Goal: Task Accomplishment & Management: Use online tool/utility

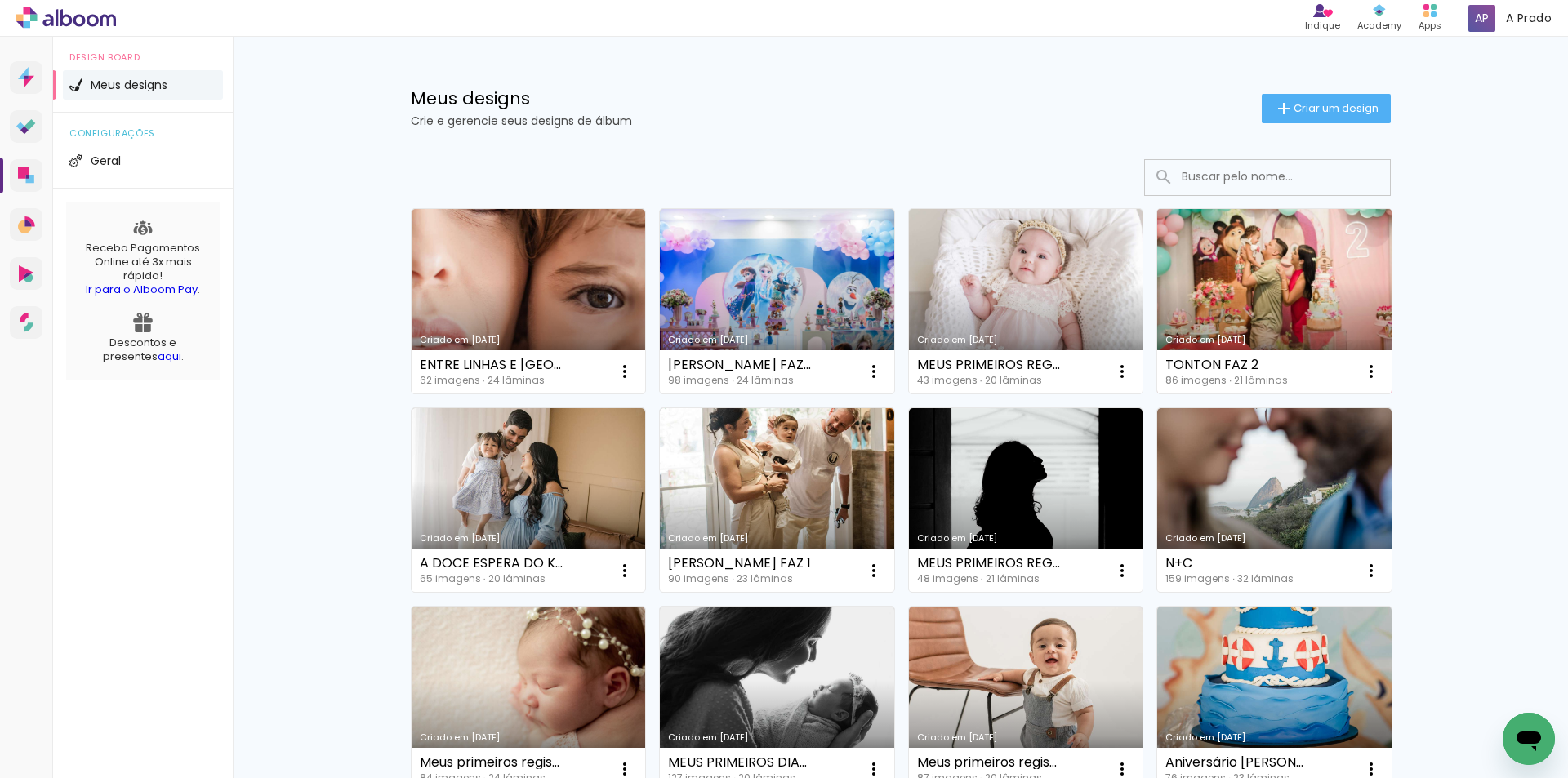
click at [1251, 330] on link "Criado em [DATE]" at bounding box center [1274, 301] width 234 height 185
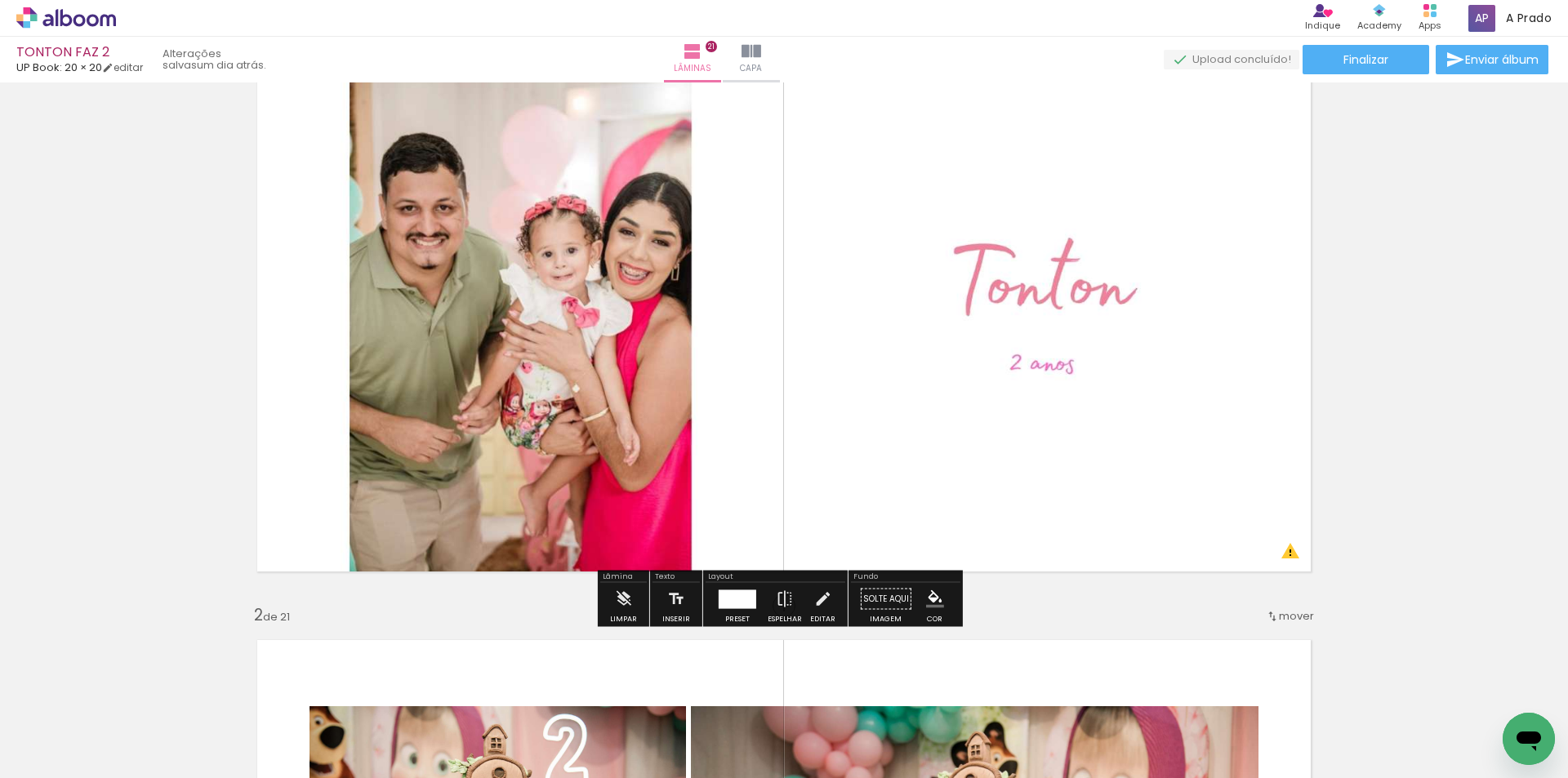
scroll to position [82, 0]
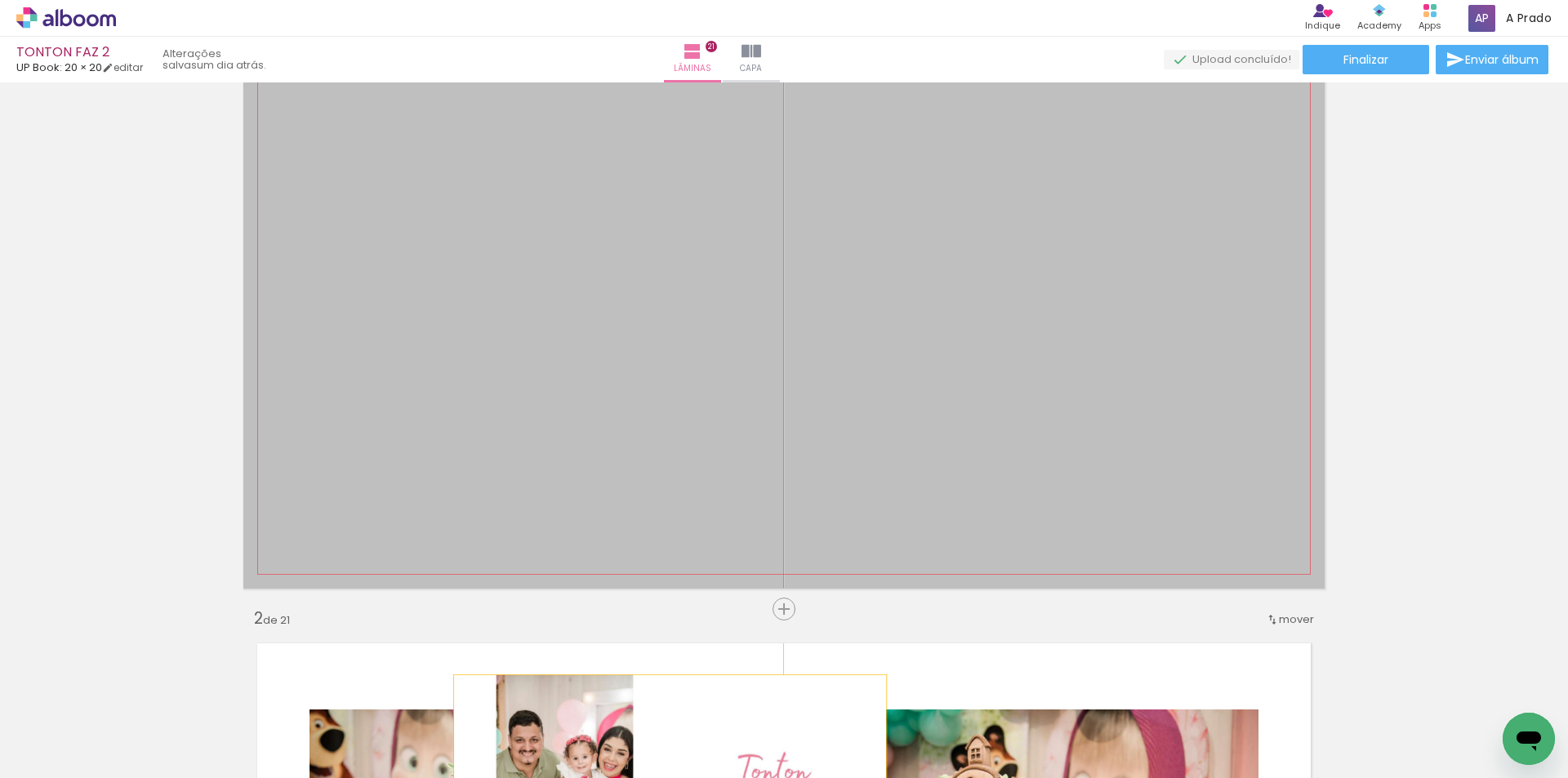
drag, startPoint x: 757, startPoint y: 262, endPoint x: 660, endPoint y: 793, distance: 539.8
click at [660, 777] on html "link( href="../../bower_components/polymer/polymer.html" rel="import" ) picture…" at bounding box center [784, 389] width 1568 height 778
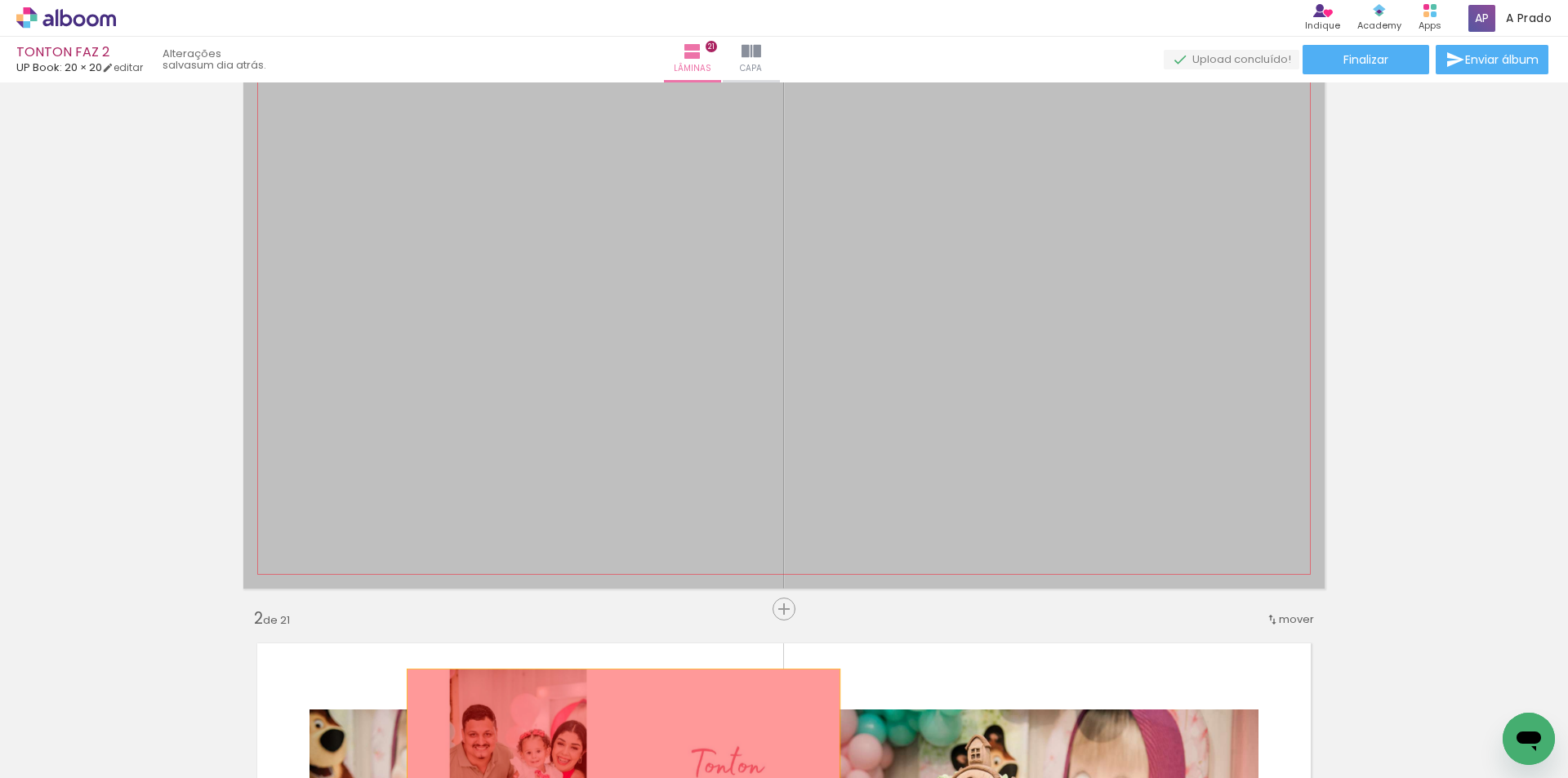
drag, startPoint x: 715, startPoint y: 315, endPoint x: 576, endPoint y: 810, distance: 514.1
click at [576, 777] on html "link( href="../../bower_components/polymer/polymer.html" rel="import" ) picture…" at bounding box center [784, 389] width 1568 height 778
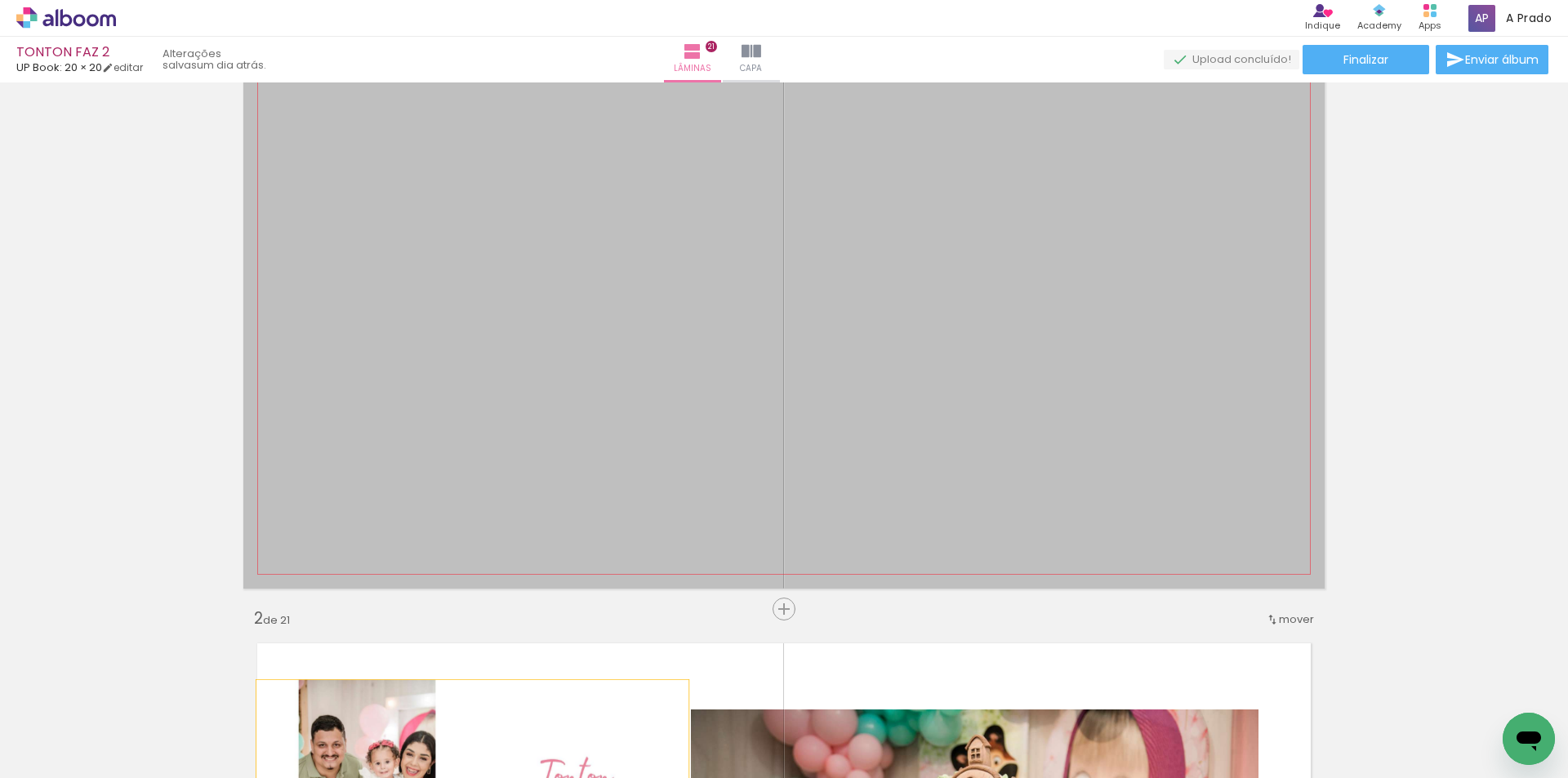
drag, startPoint x: 558, startPoint y: 240, endPoint x: 466, endPoint y: 790, distance: 557.6
click at [466, 777] on html "link( href="../../bower_components/polymer/polymer.html" rel="import" ) picture…" at bounding box center [784, 389] width 1568 height 778
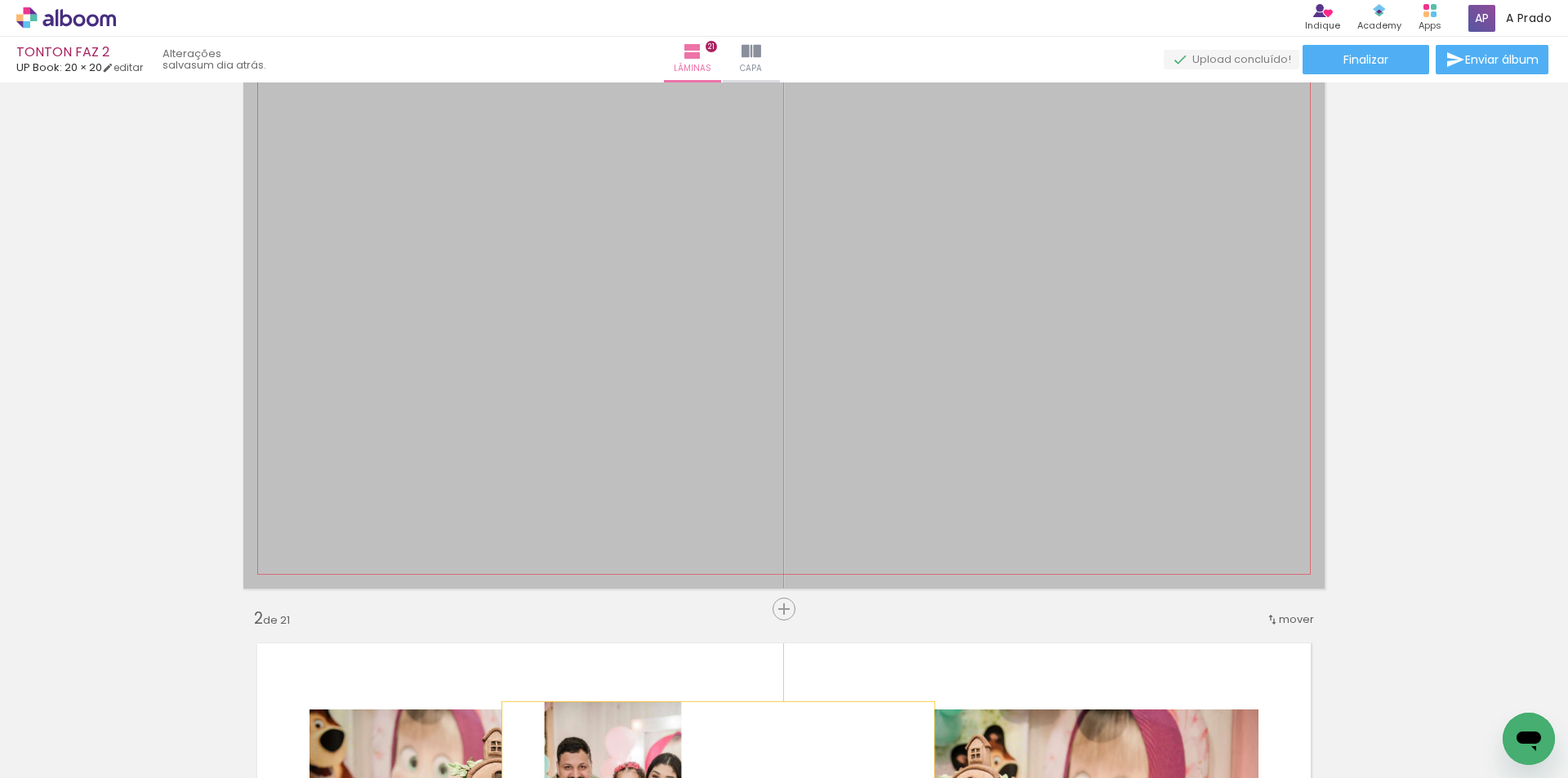
drag, startPoint x: 636, startPoint y: 193, endPoint x: 712, endPoint y: 810, distance: 621.7
click at [712, 777] on html "link( href="../../bower_components/polymer/polymer.html" rel="import" ) picture…" at bounding box center [784, 389] width 1568 height 778
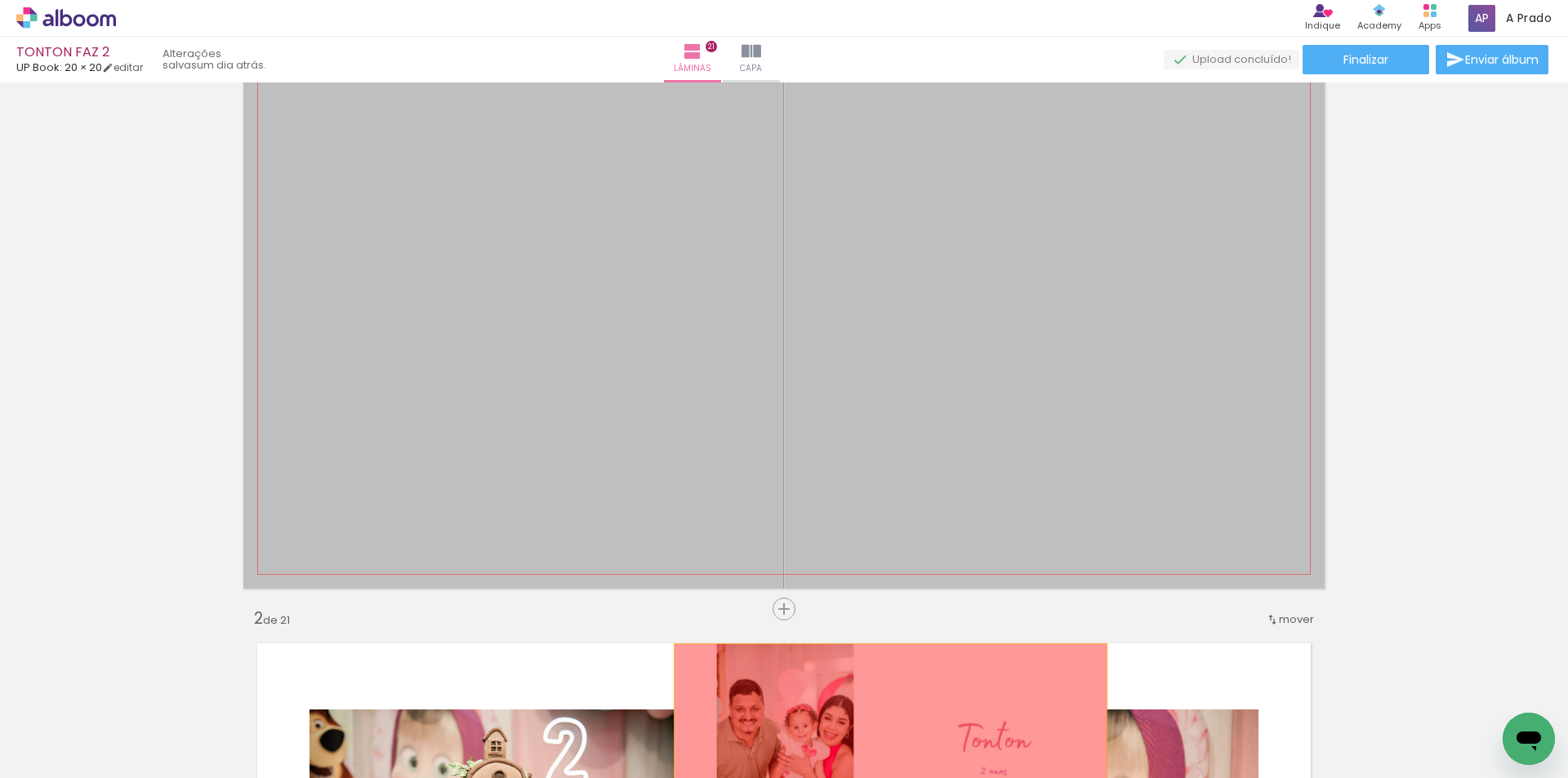
drag, startPoint x: 951, startPoint y: 276, endPoint x: 884, endPoint y: 754, distance: 482.7
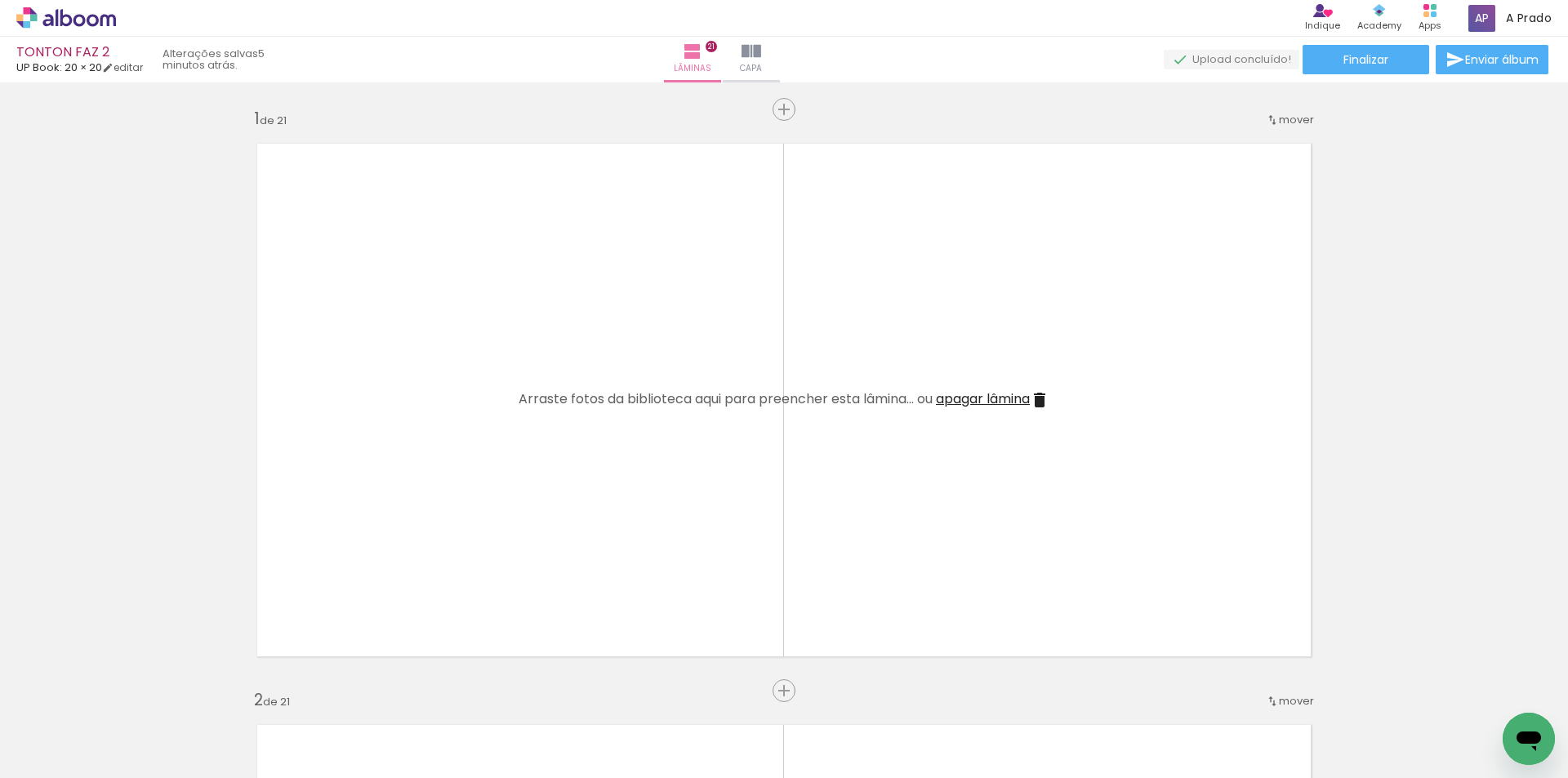
scroll to position [82, 0]
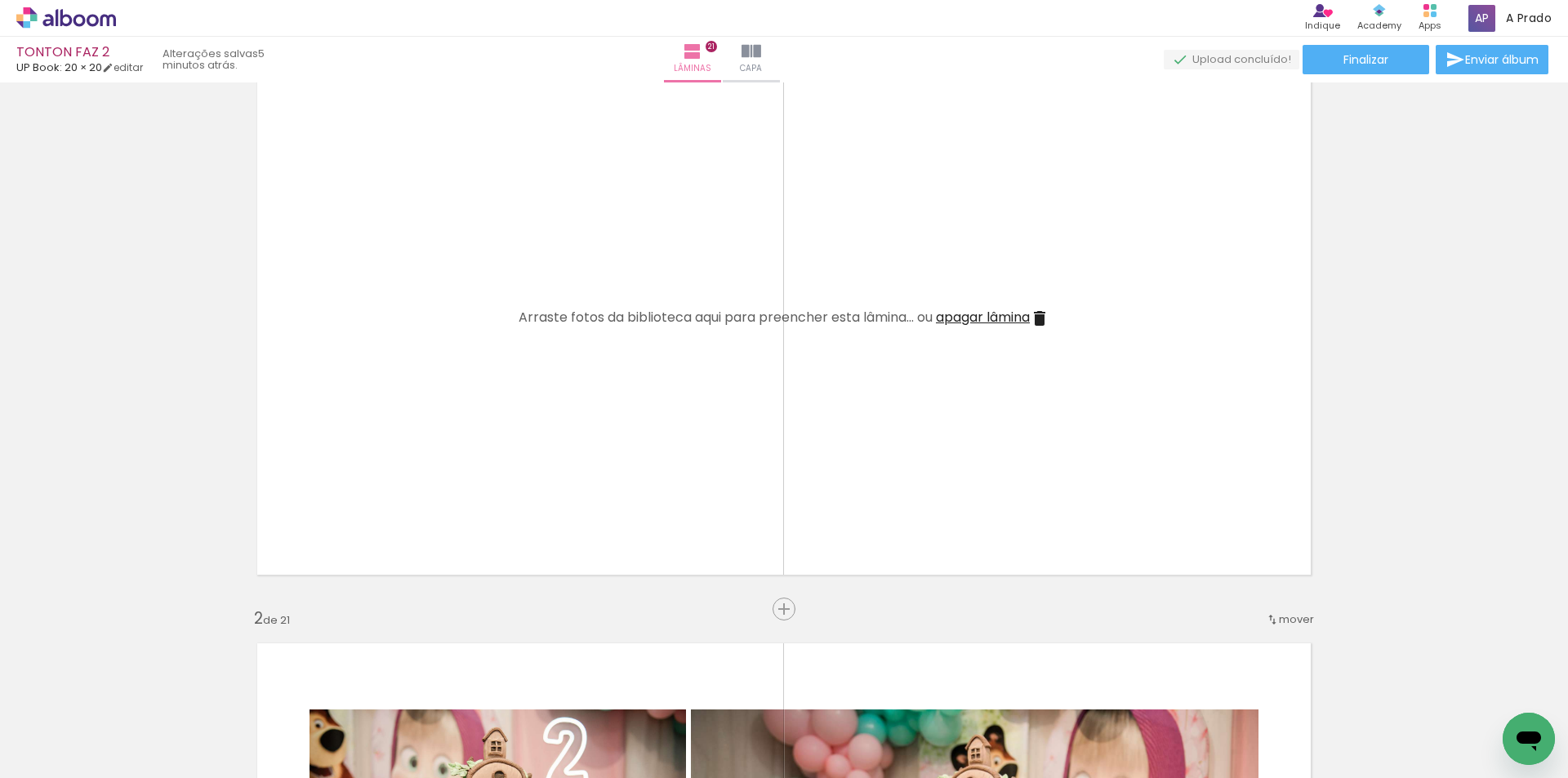
click at [21, 756] on iron-icon at bounding box center [23, 756] width 20 height 20
click at [0, 0] on input "file" at bounding box center [0, 0] width 0 height 0
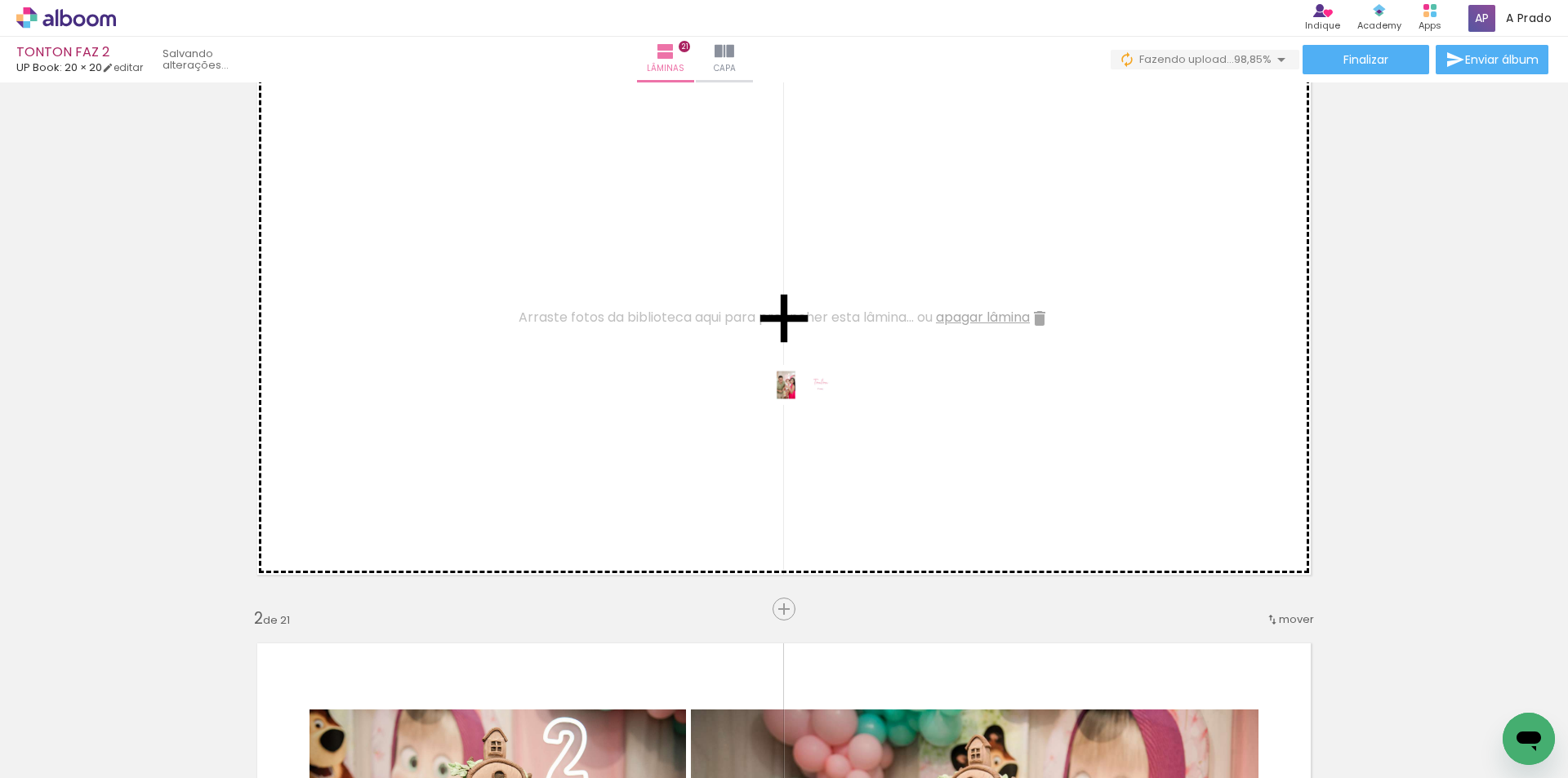
drag, startPoint x: 1488, startPoint y: 715, endPoint x: 812, endPoint y: 411, distance: 741.2
click at [812, 411] on quentale-workspace at bounding box center [784, 389] width 1568 height 778
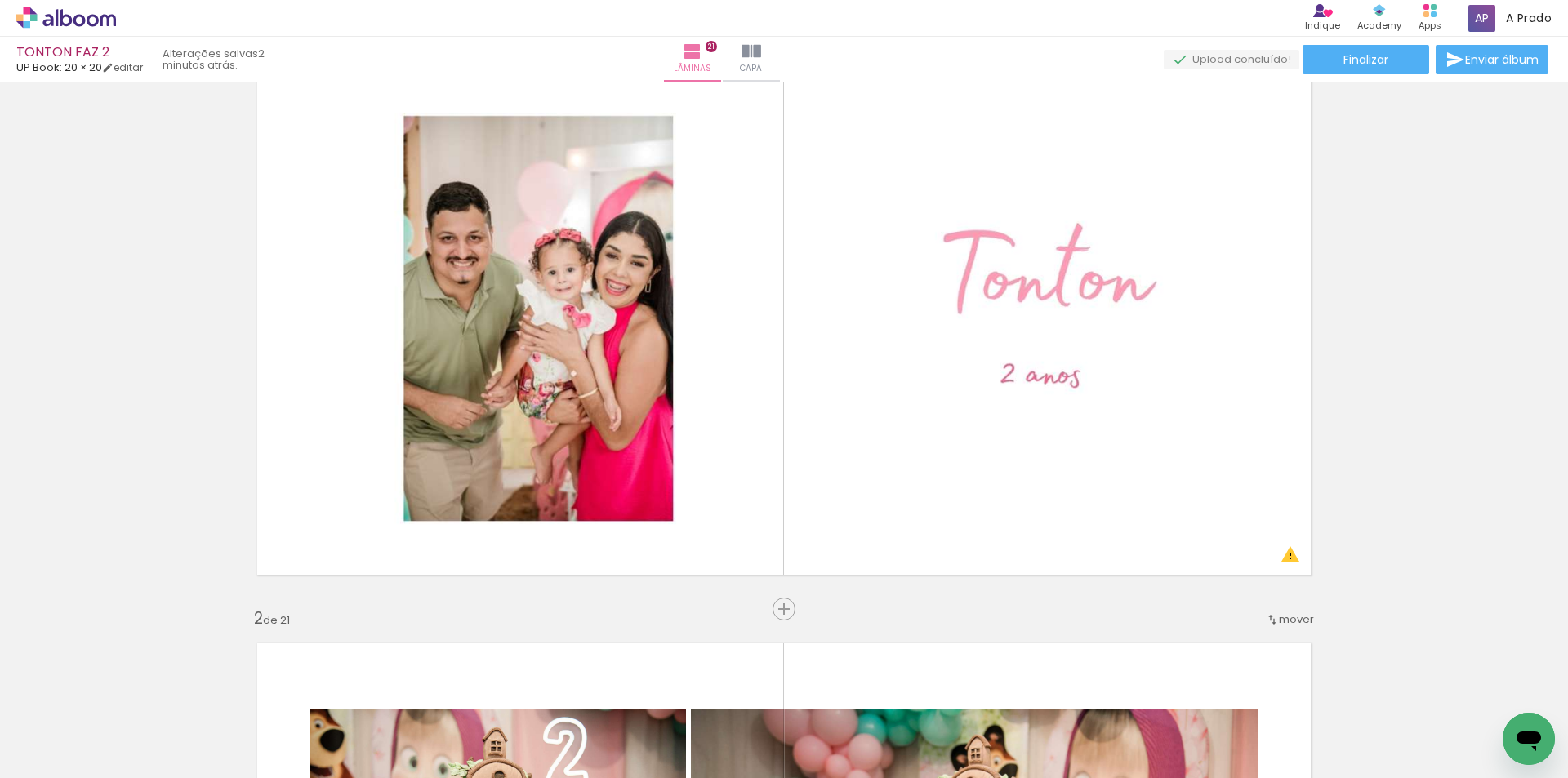
scroll to position [0, 6527]
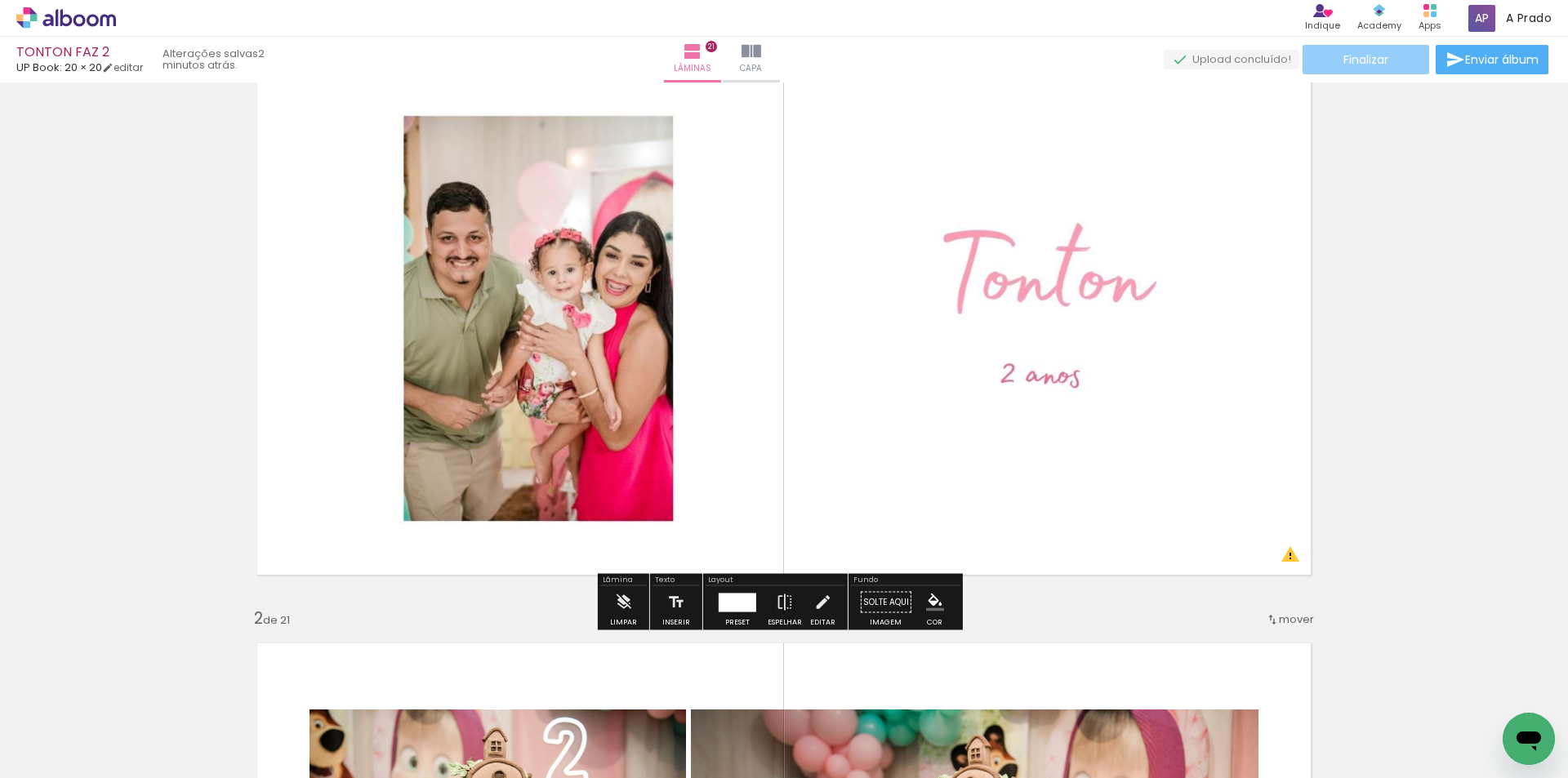
click at [1380, 55] on span "Finalizar" at bounding box center [1365, 59] width 45 height 11
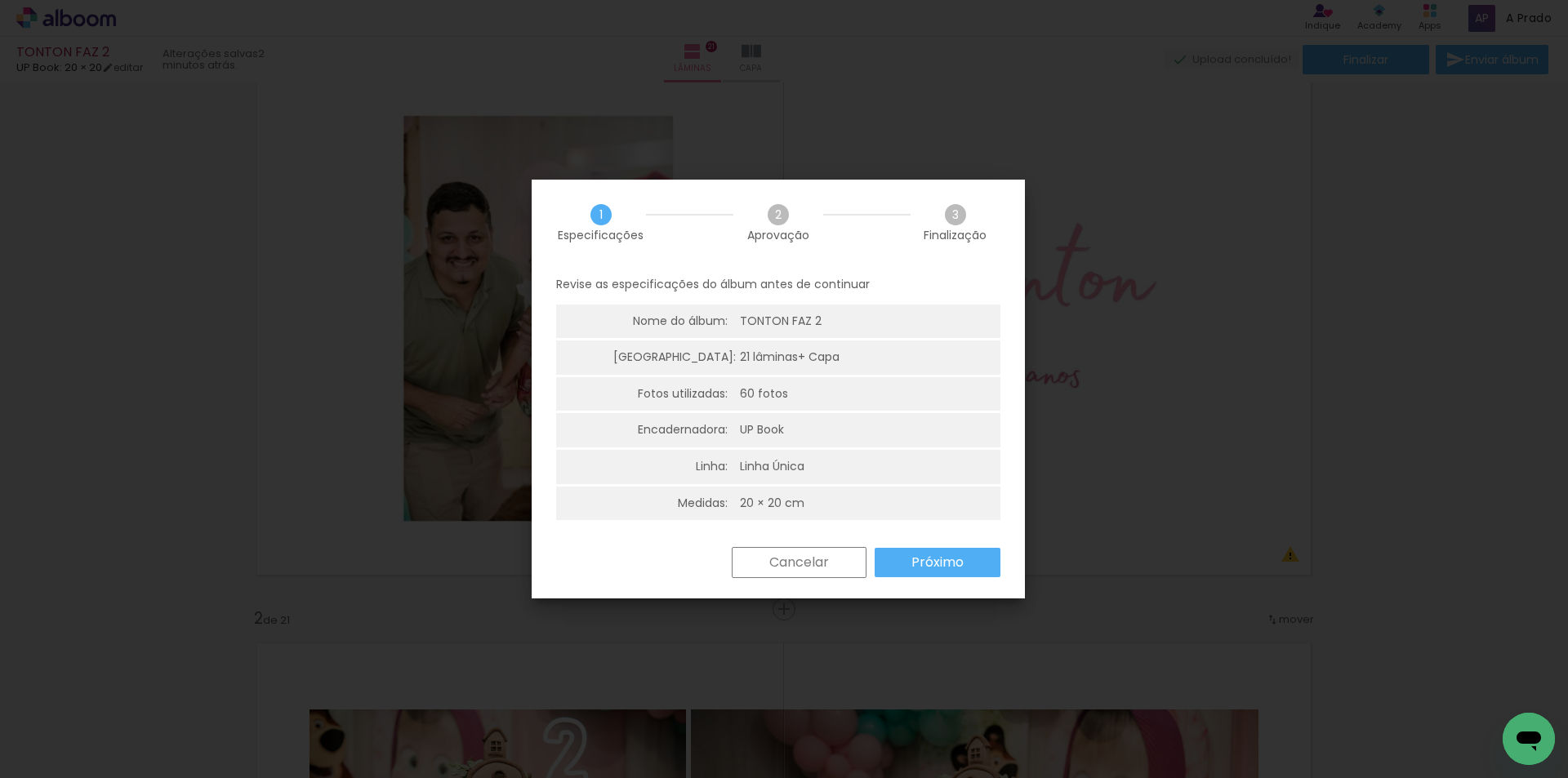
click at [967, 559] on paper-button "Próximo" at bounding box center [938, 561] width 126 height 29
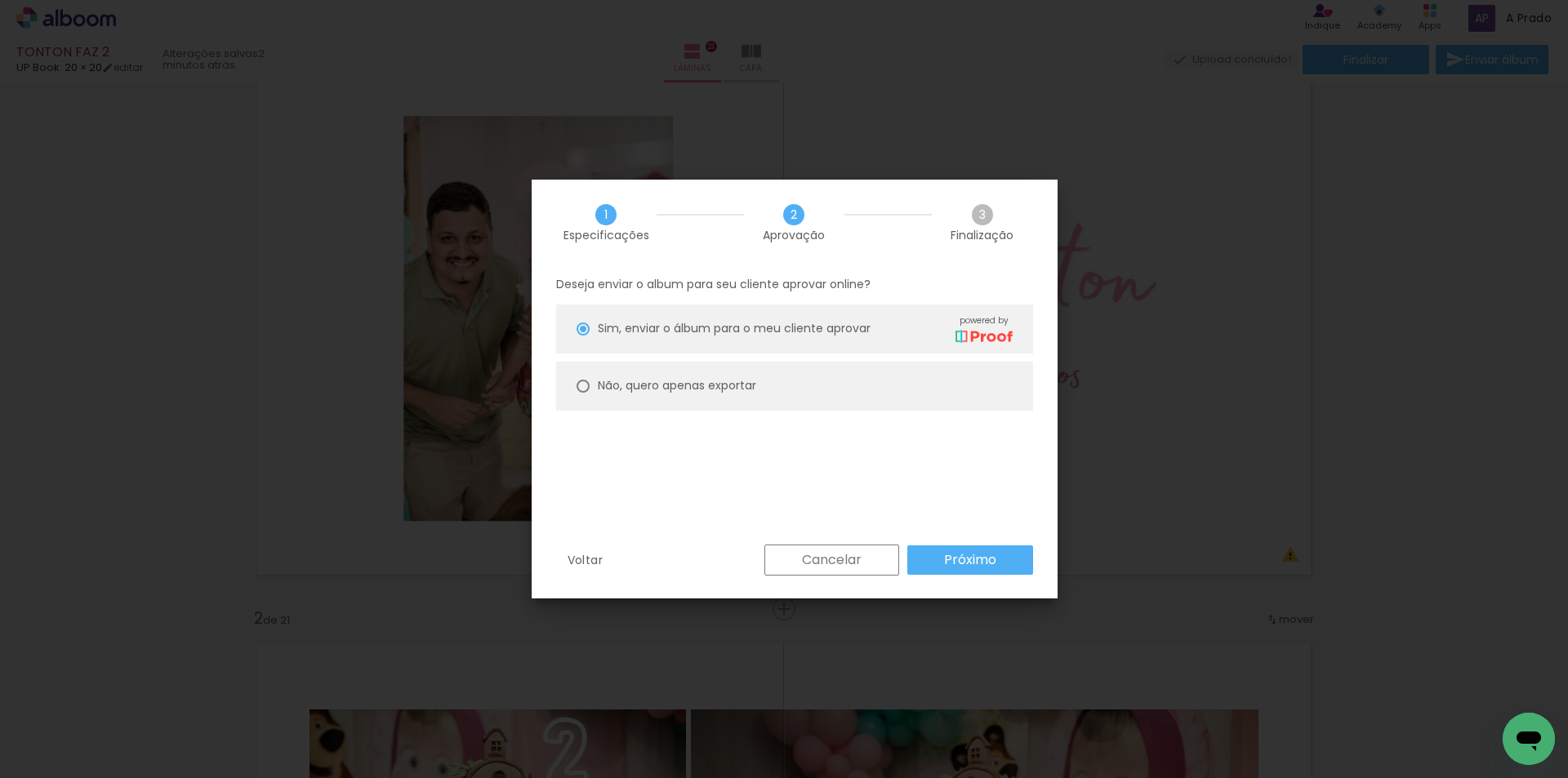
click at [897, 388] on paper-radio-button "Não, quero apenas exportar" at bounding box center [794, 386] width 476 height 49
type paper-radio-button "on"
click at [0, 0] on slot "Próximo" at bounding box center [0, 0] width 0 height 0
type input "Alta, 300 DPI"
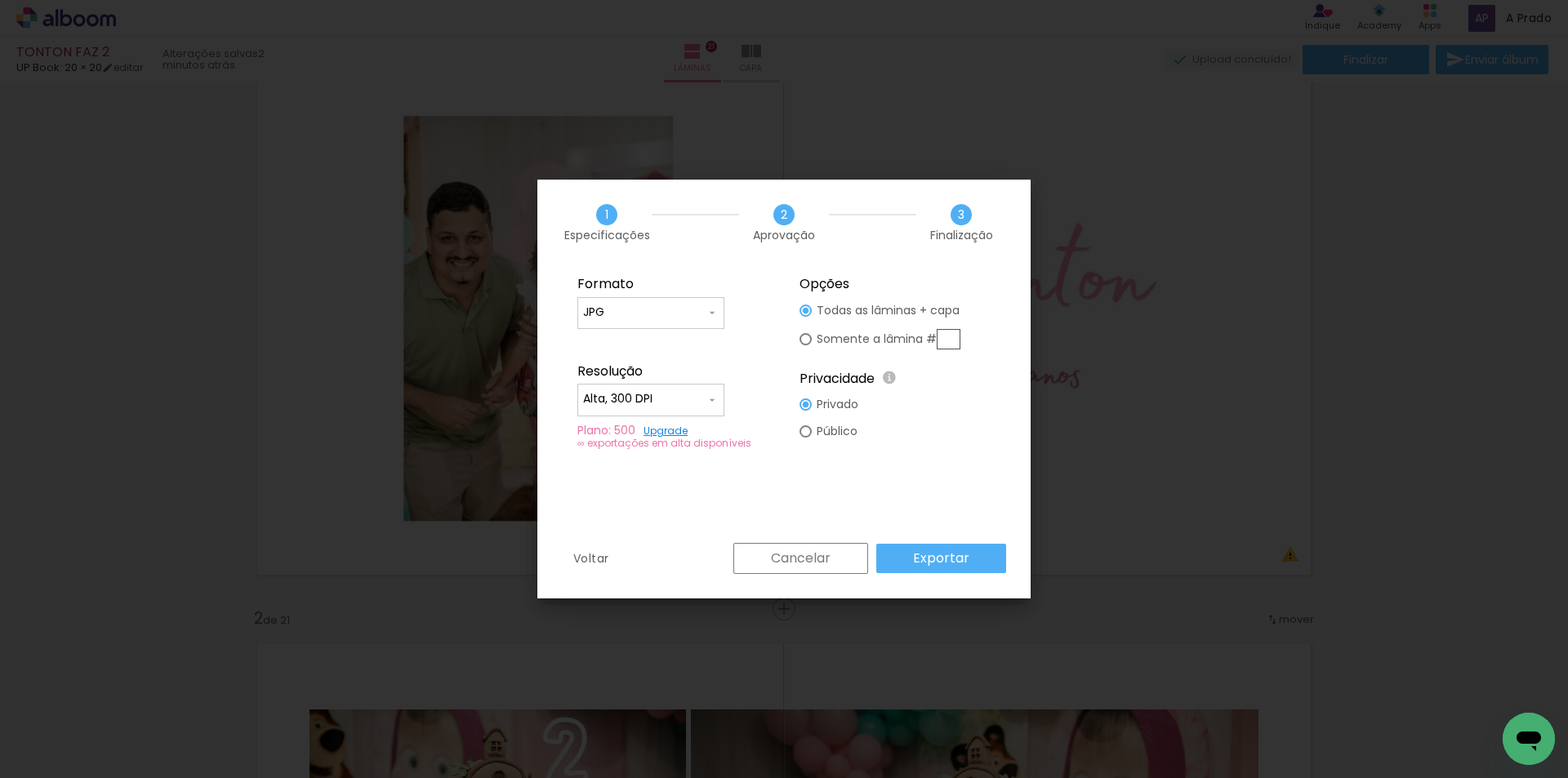
click at [0, 0] on slot "Exportar" at bounding box center [0, 0] width 0 height 0
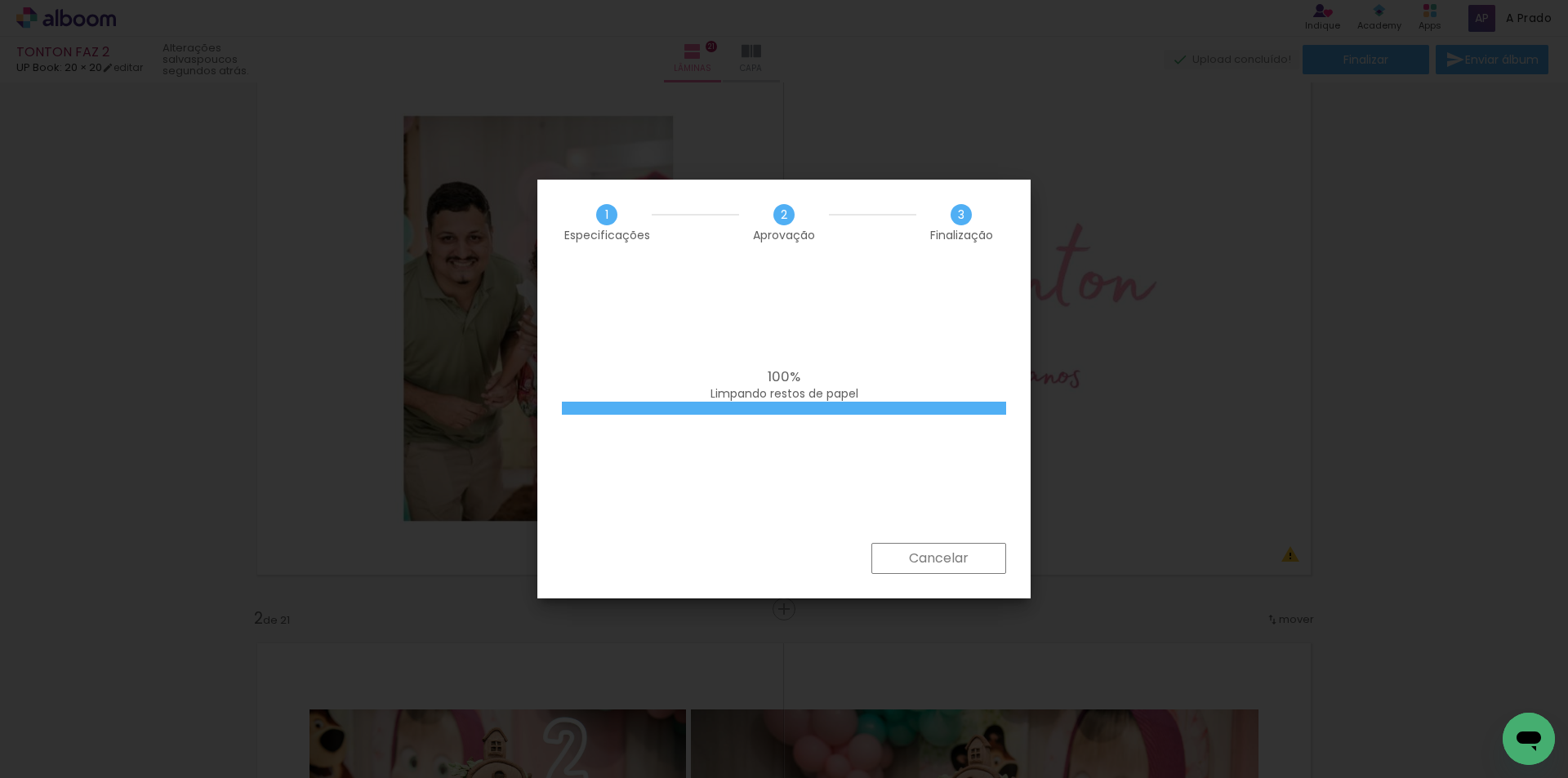
scroll to position [0, 6527]
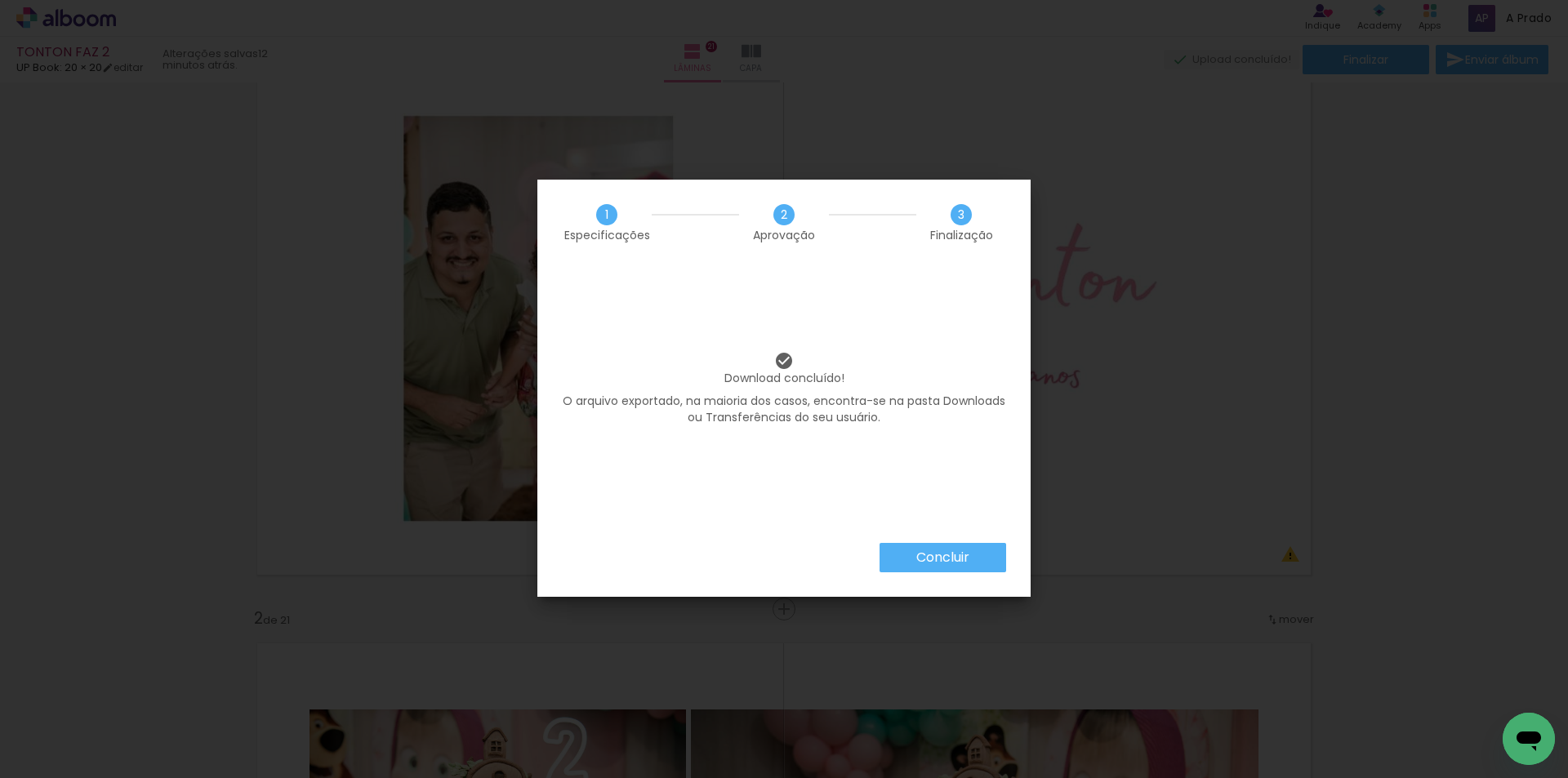
scroll to position [0, 6527]
click at [988, 559] on paper-button "Concluir" at bounding box center [942, 557] width 127 height 29
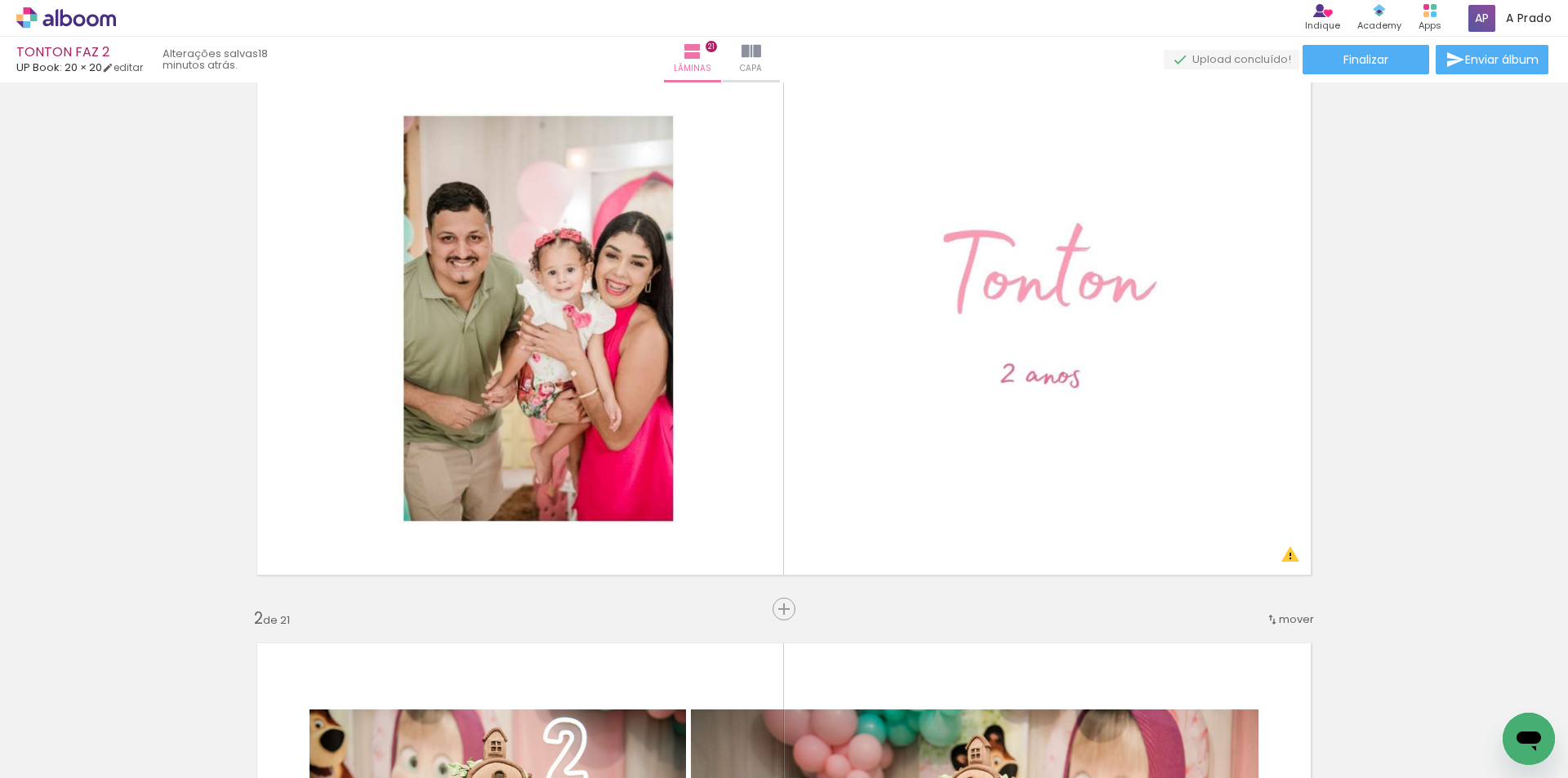
scroll to position [0, 6527]
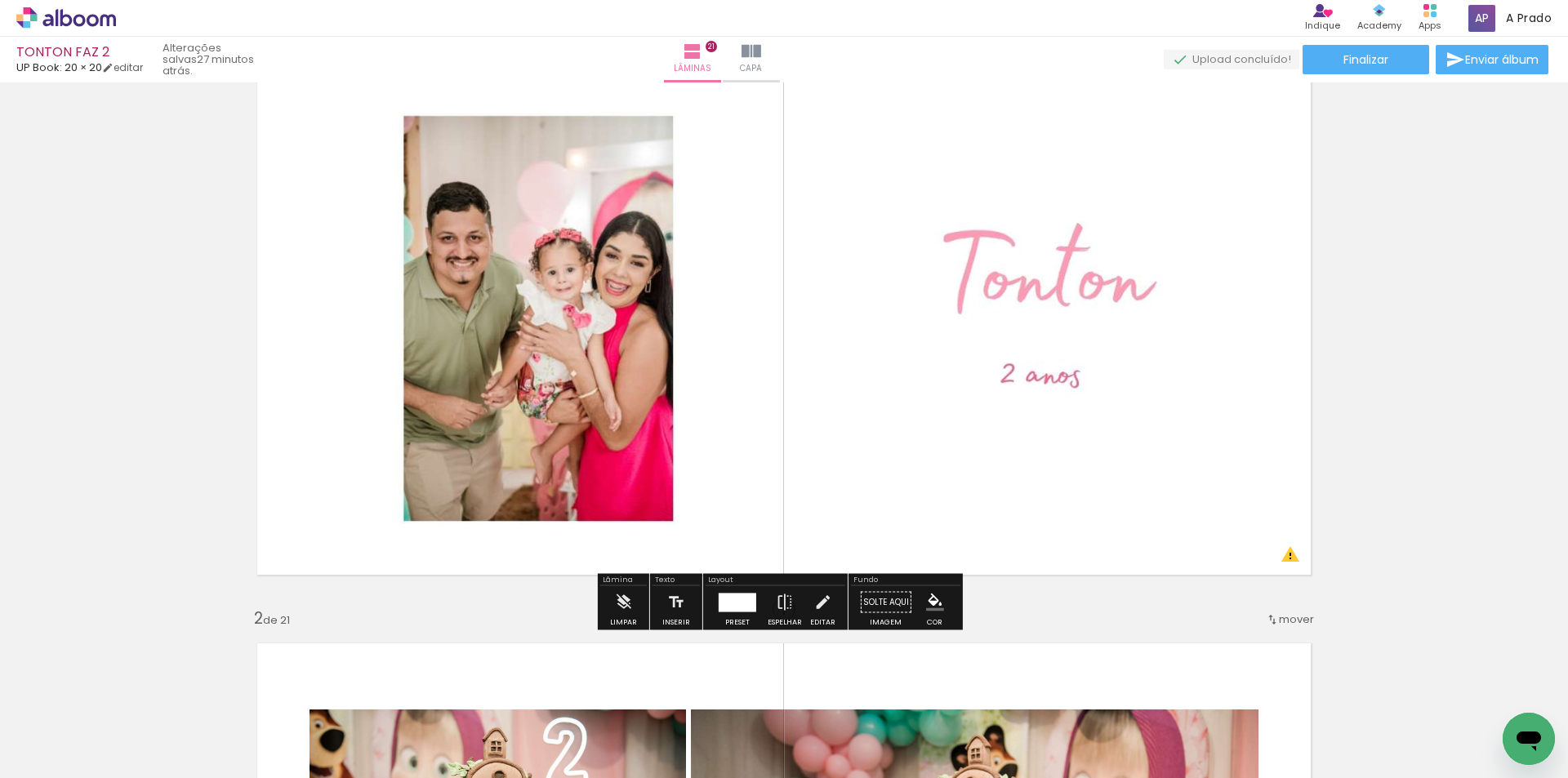
scroll to position [0, 6527]
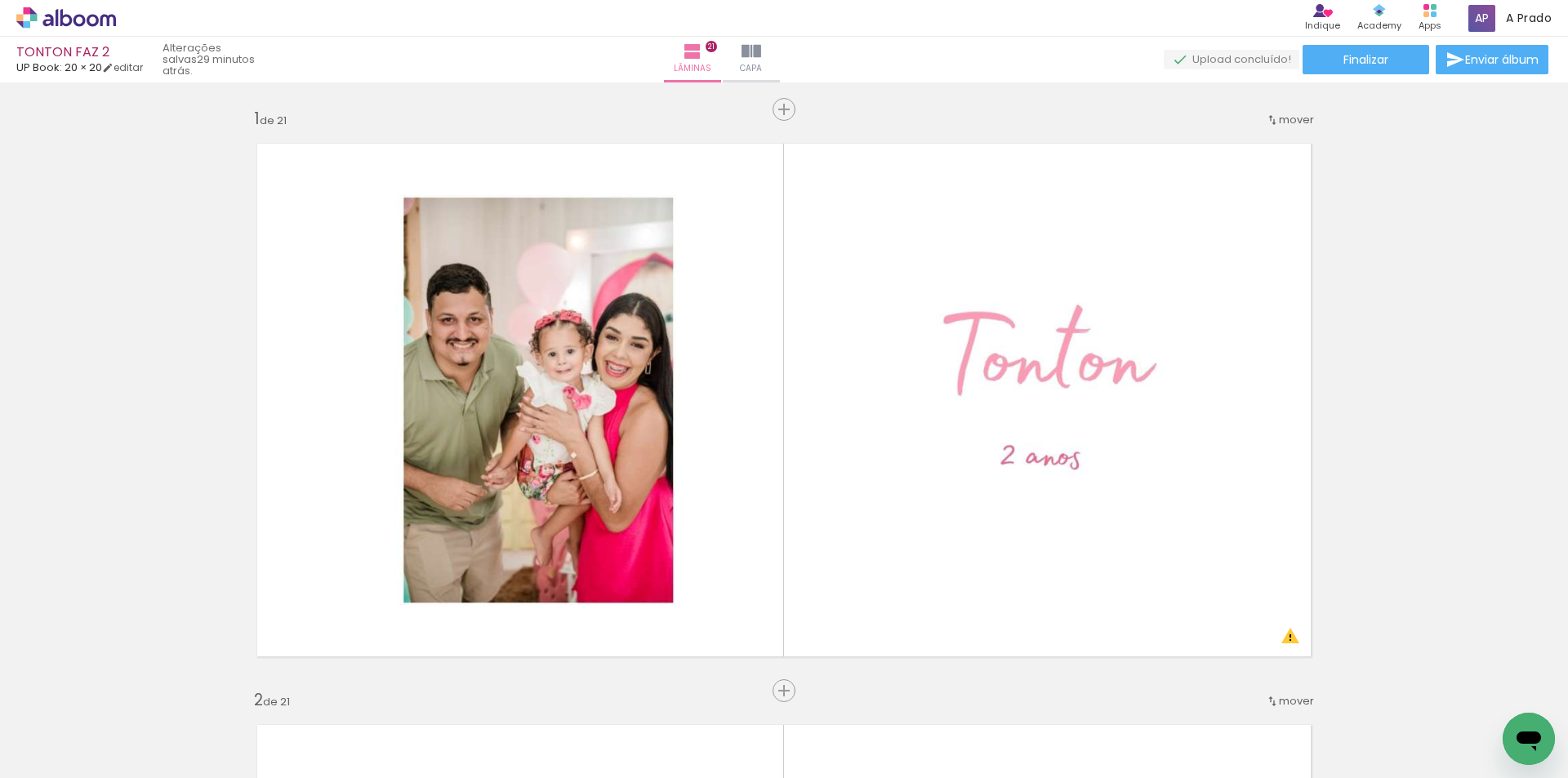
scroll to position [0, 6527]
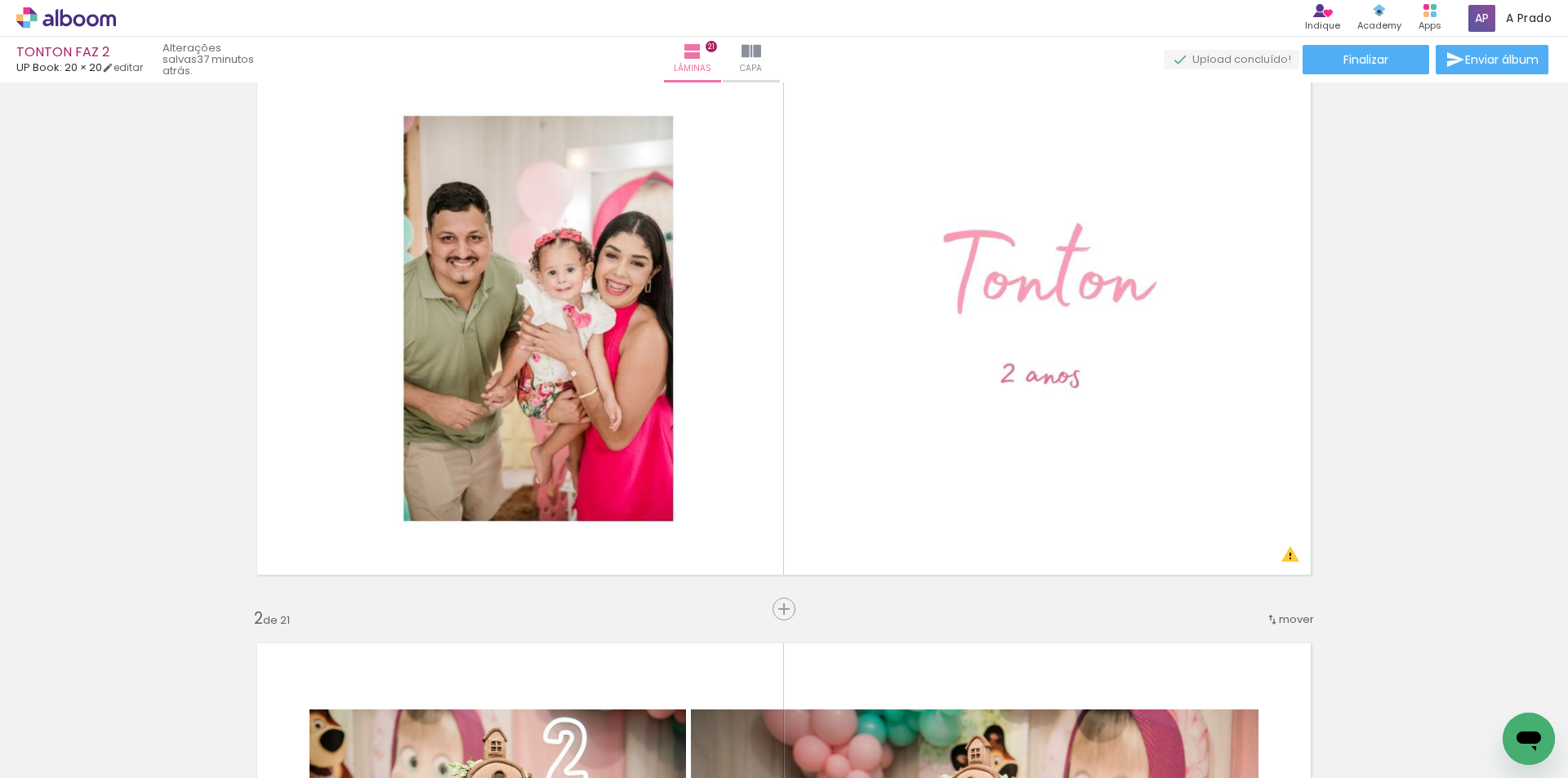
scroll to position [0, 6527]
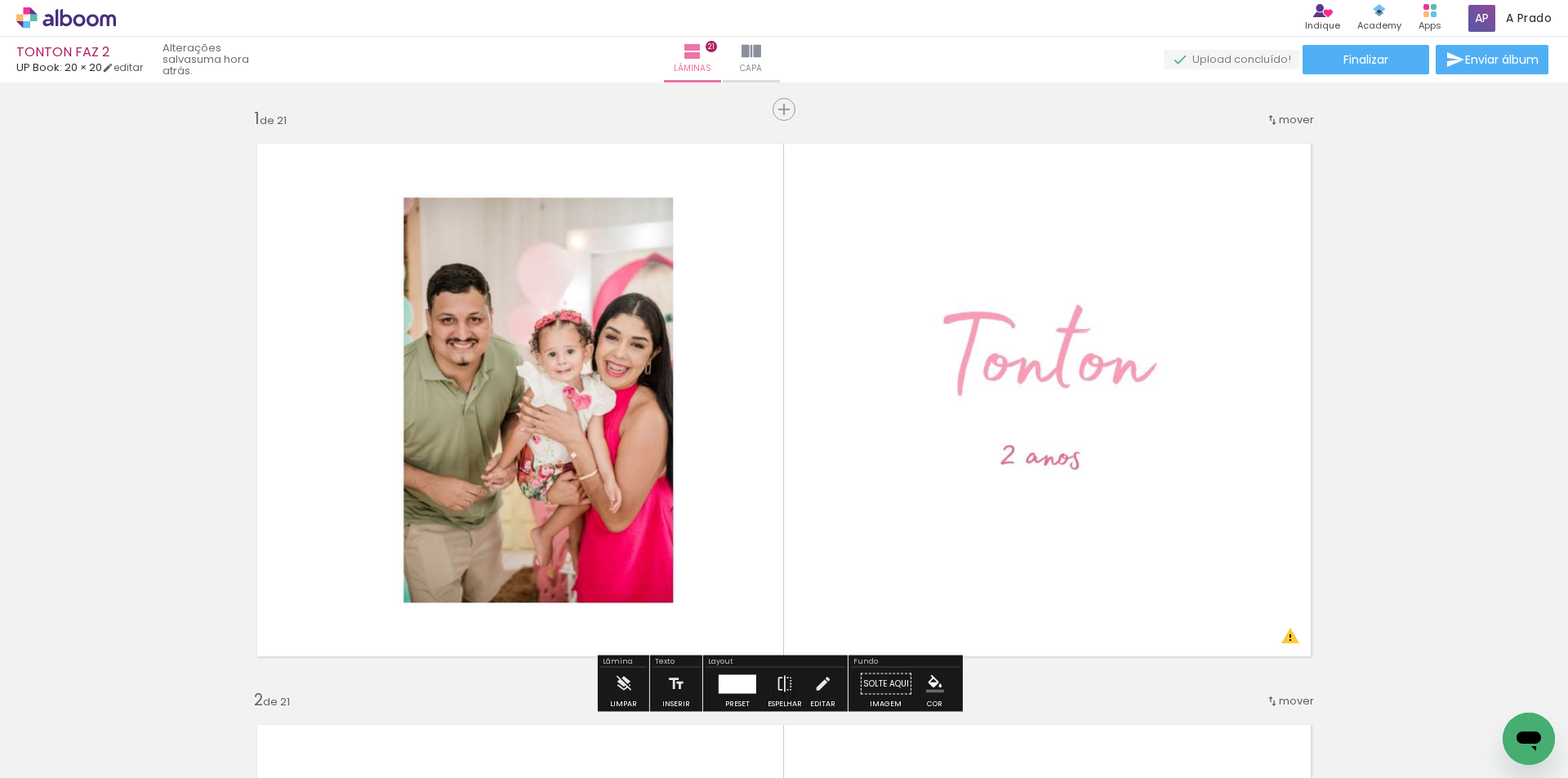
click at [59, 17] on icon at bounding box center [66, 18] width 99 height 22
